Goal: Task Accomplishment & Management: Use online tool/utility

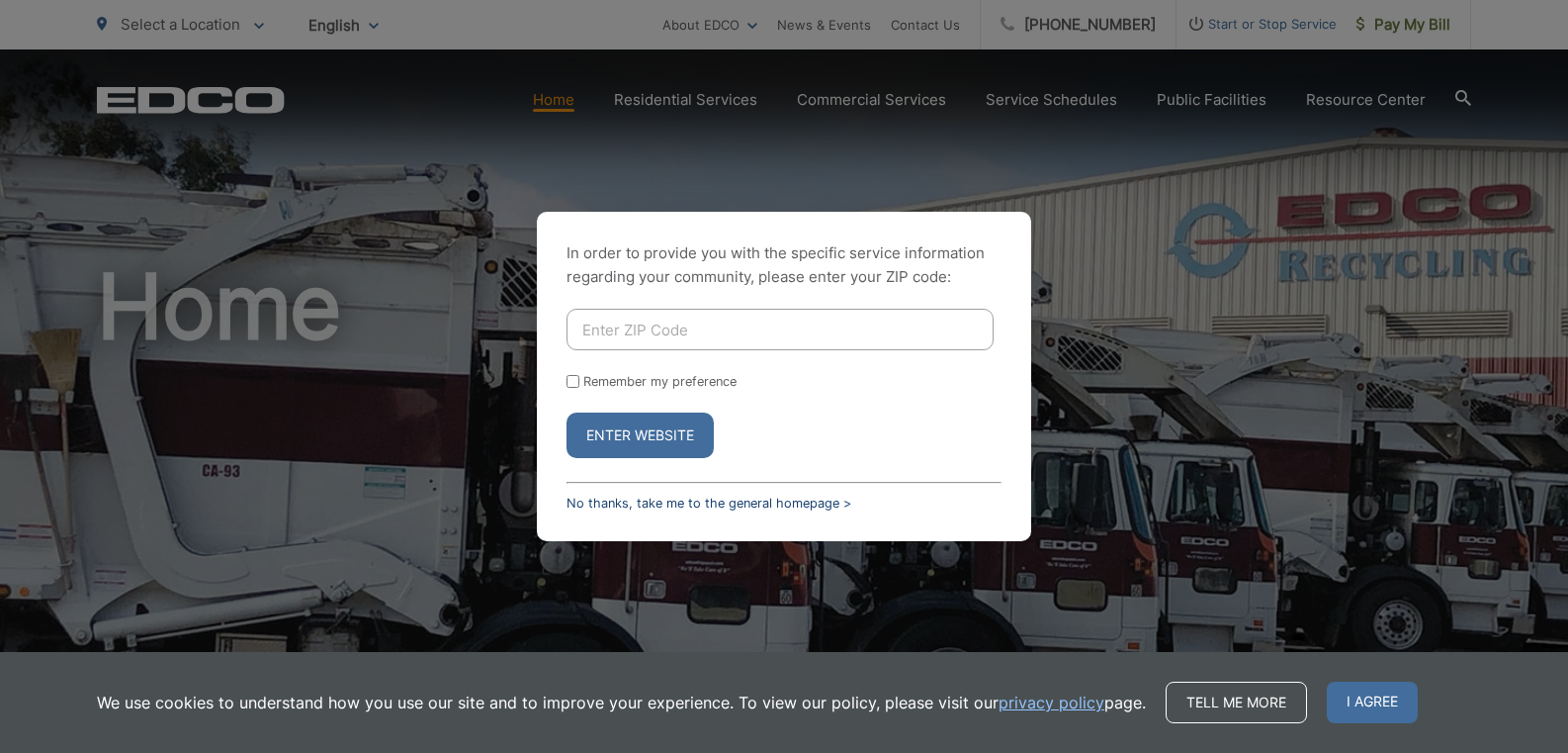
click at [667, 500] on link "No thanks, take me to the general homepage >" at bounding box center [708, 502] width 285 height 15
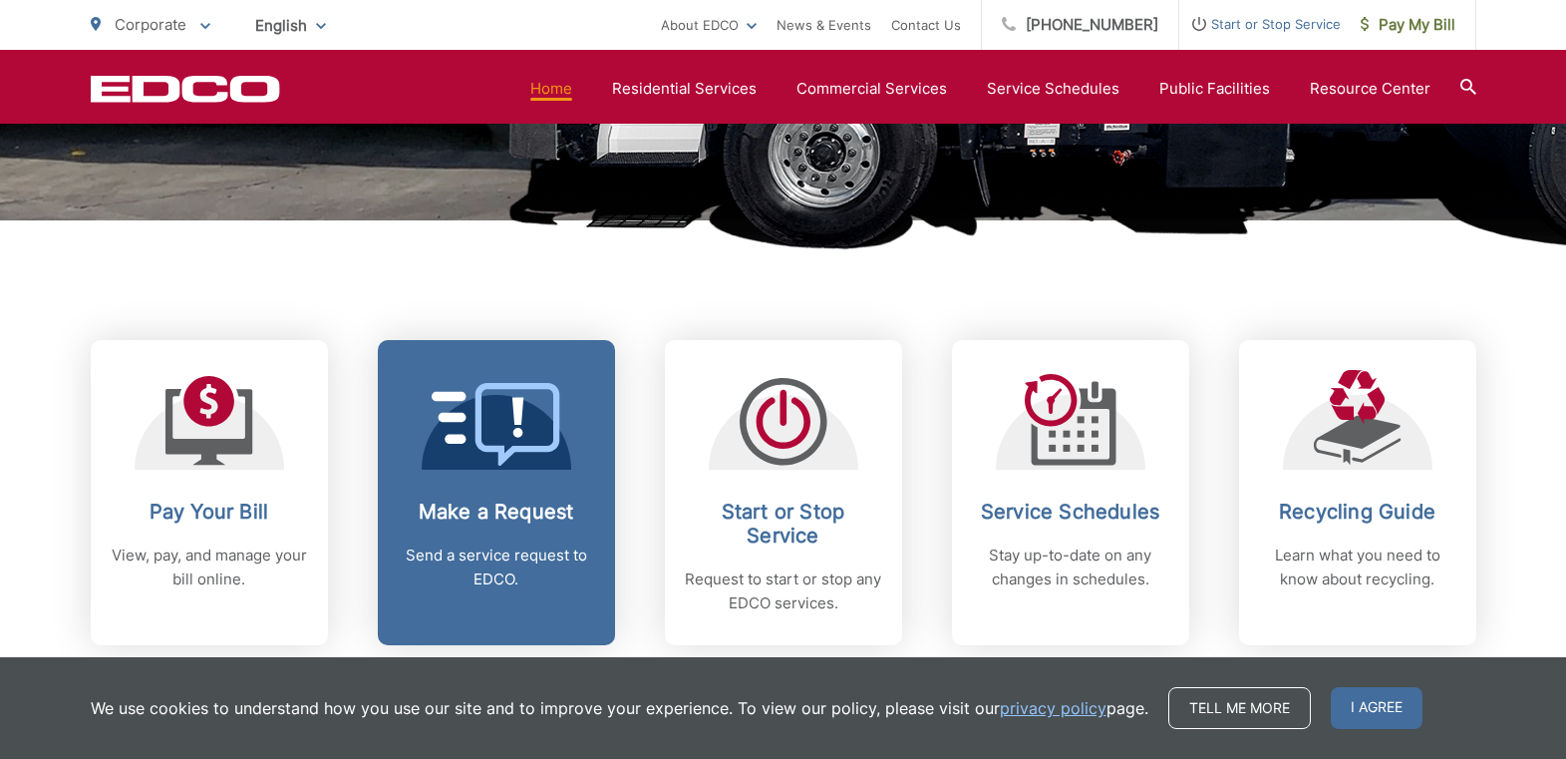
scroll to position [653, 0]
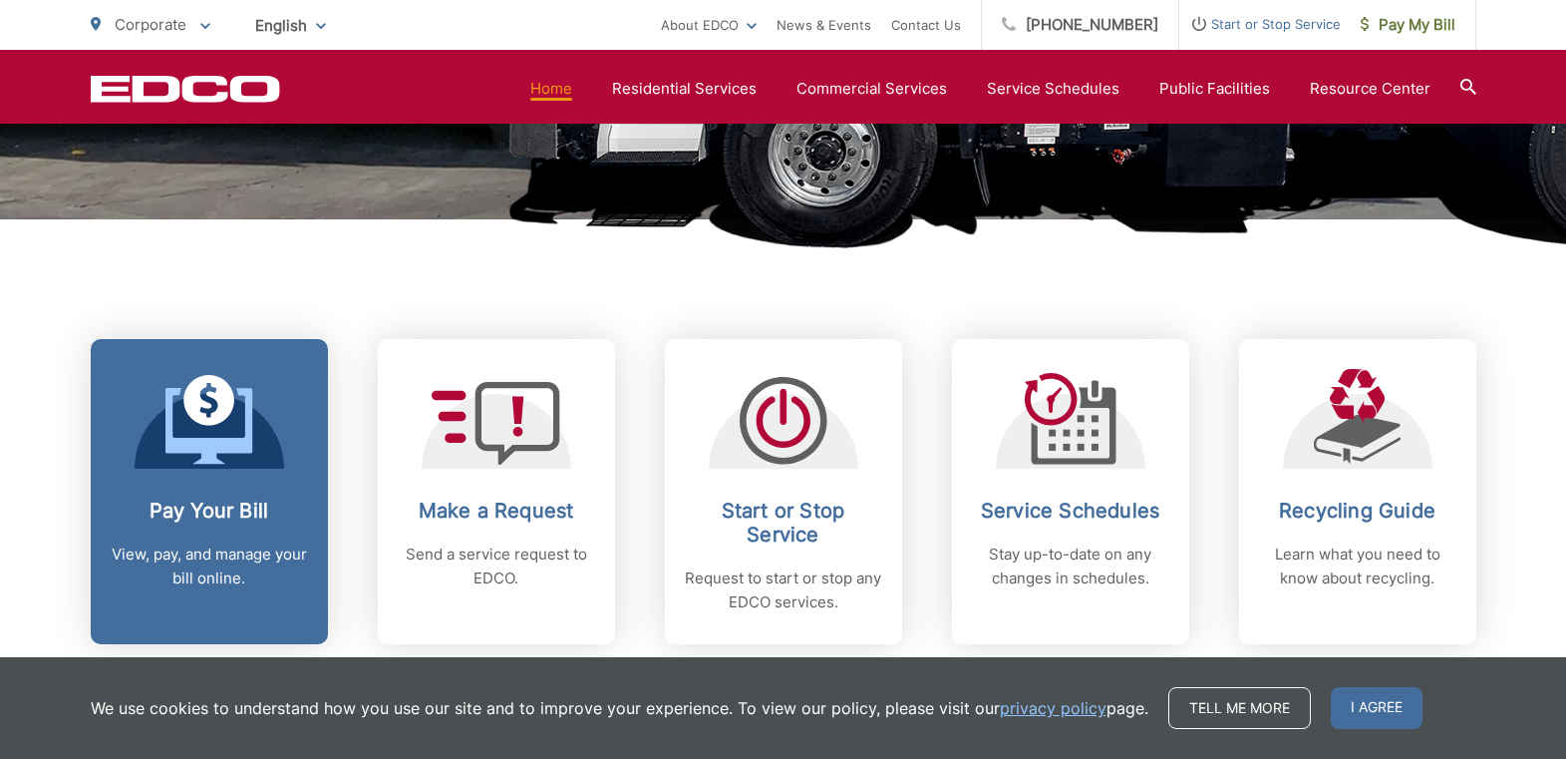
click at [197, 512] on h2 "Pay Your Bill" at bounding box center [209, 510] width 197 height 24
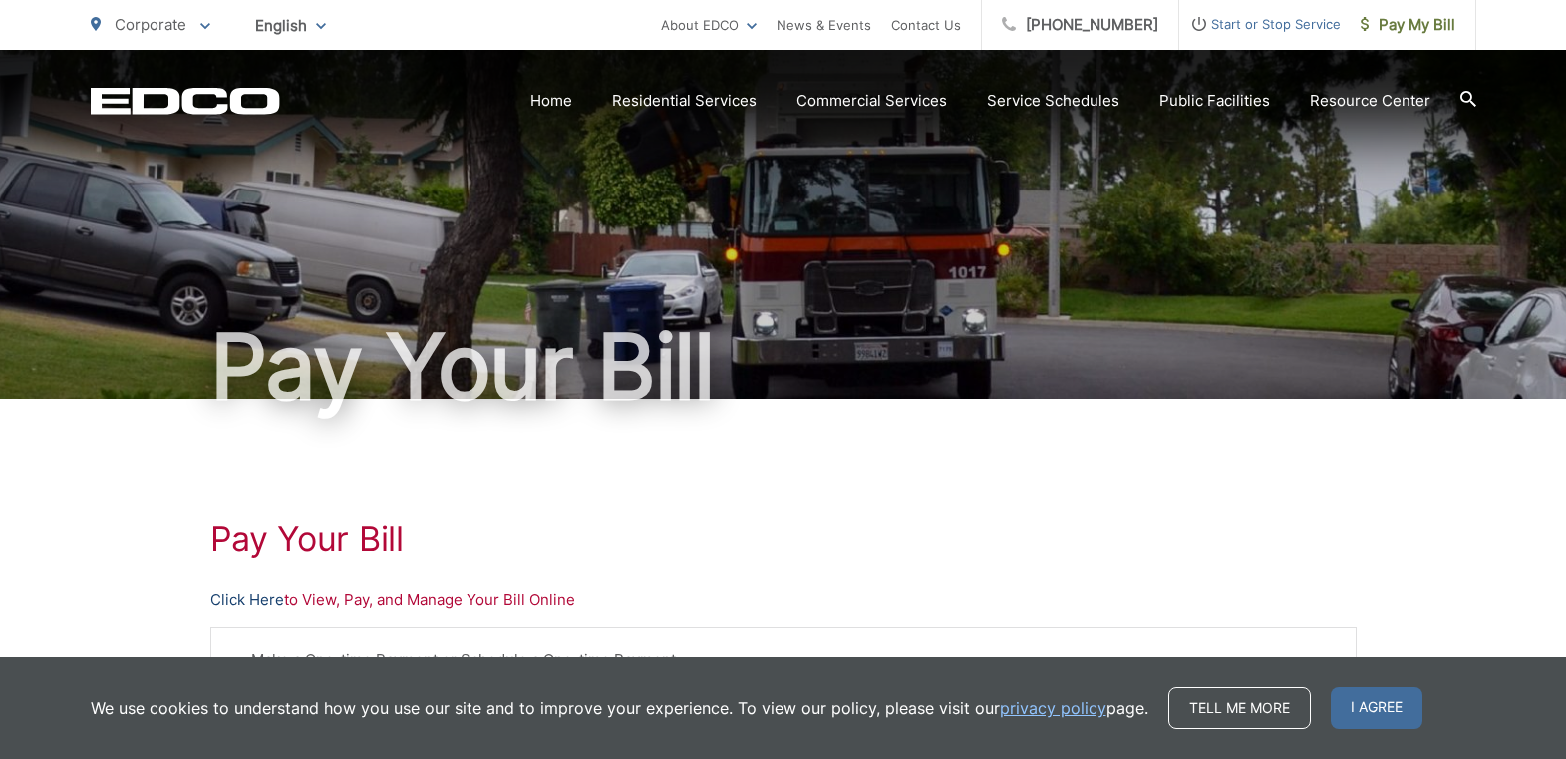
click at [266, 603] on link "Click Here" at bounding box center [247, 600] width 74 height 24
